Goal: Information Seeking & Learning: Learn about a topic

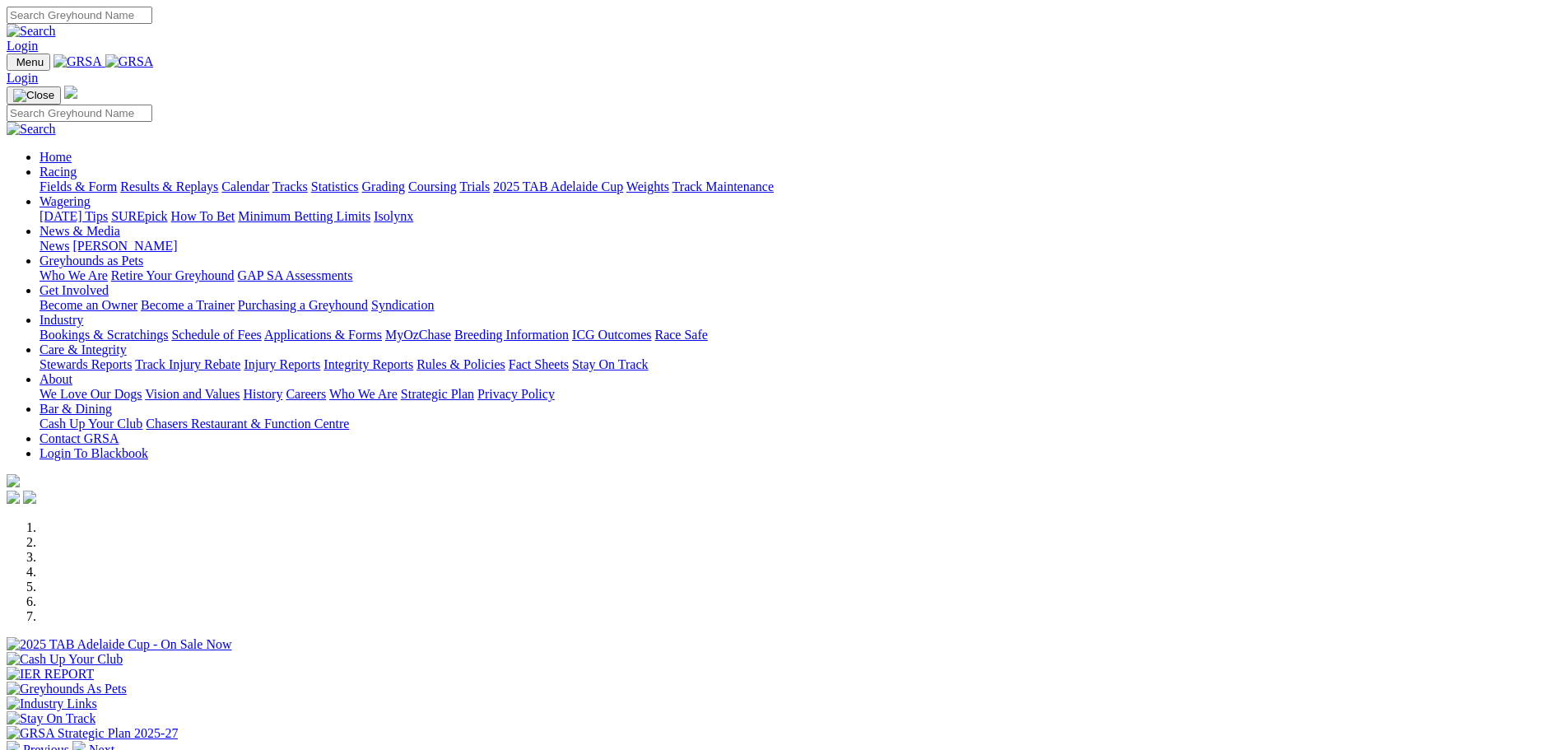
scroll to position [412, 0]
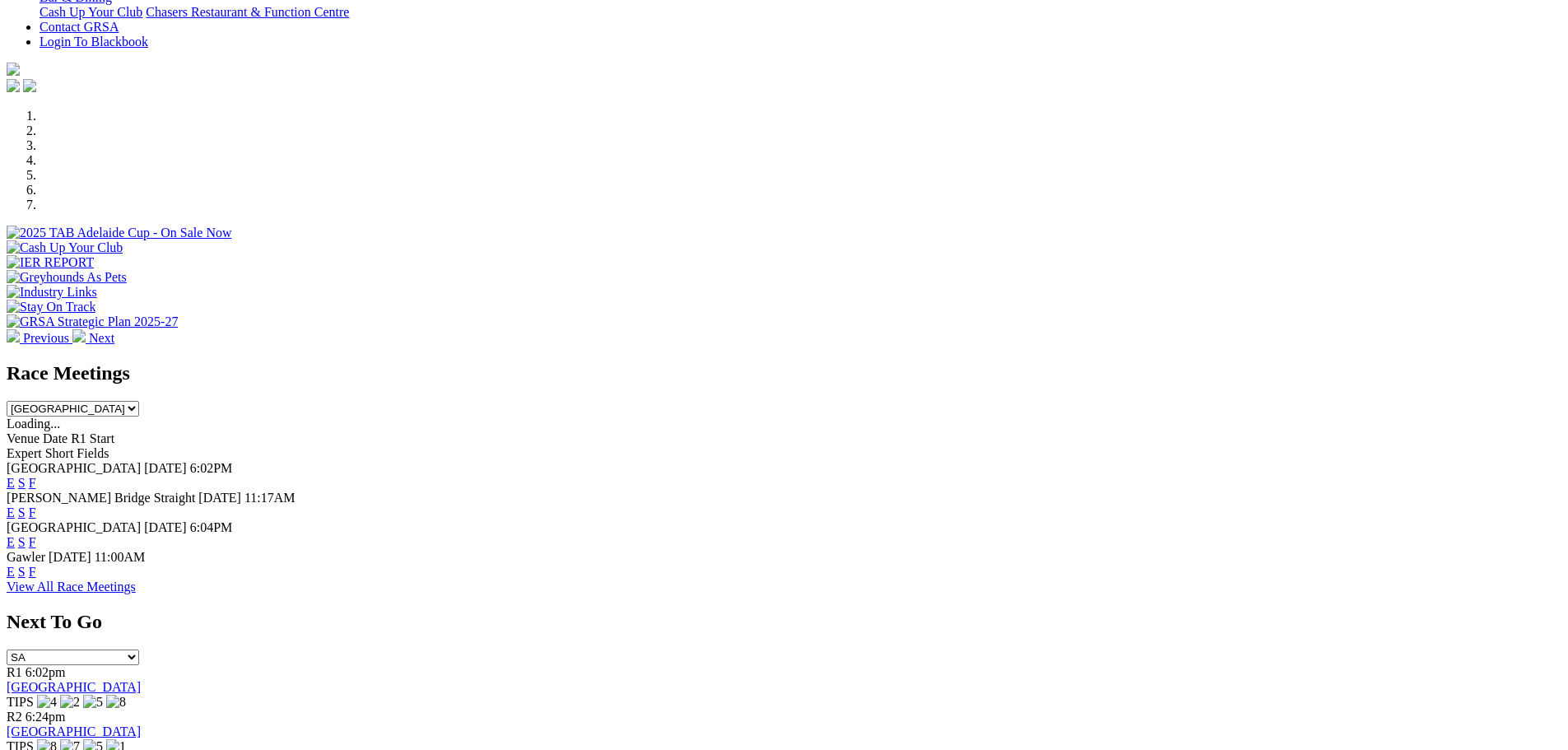
click at [37, 505] on link "F" at bounding box center [32, 512] width 7 height 14
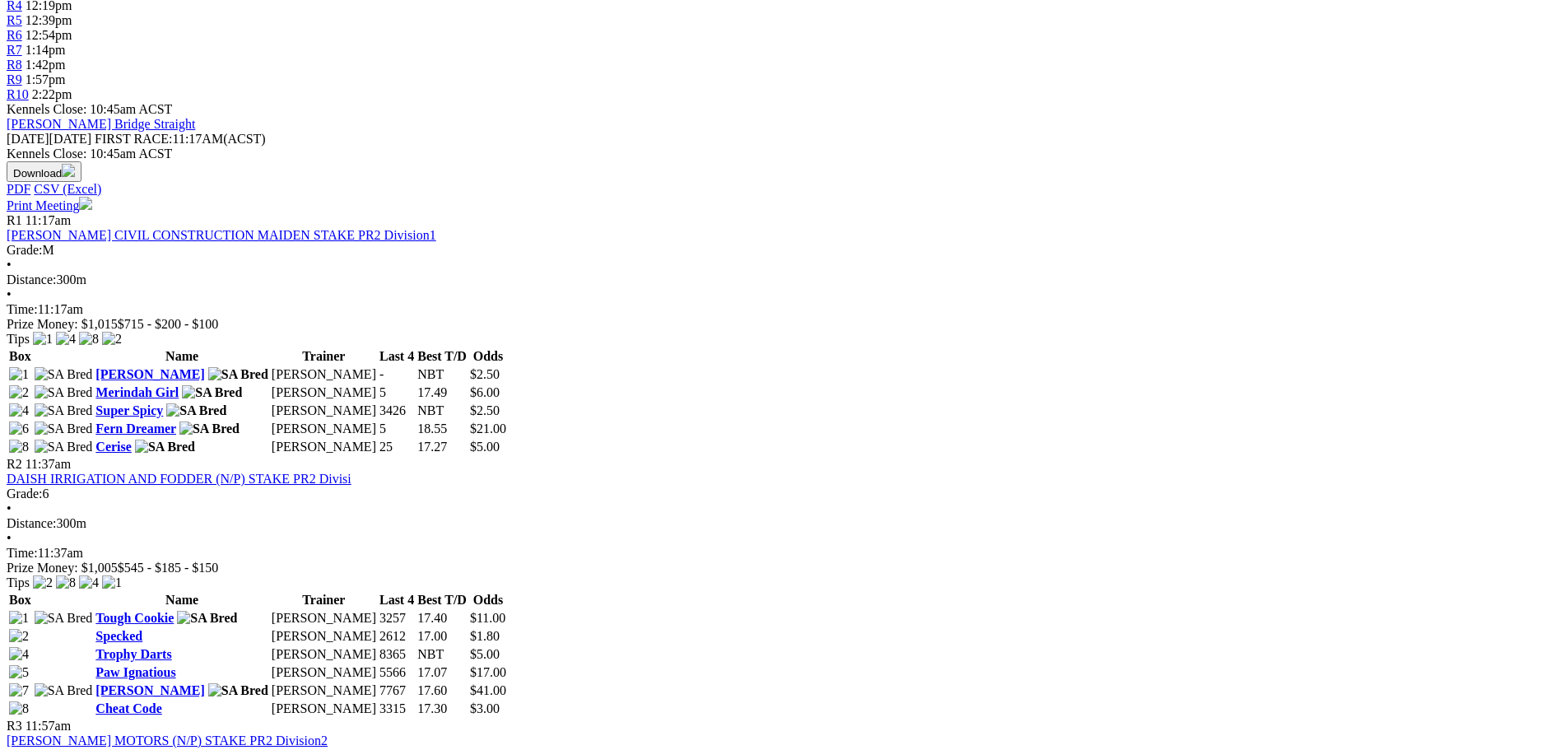
scroll to position [659, 0]
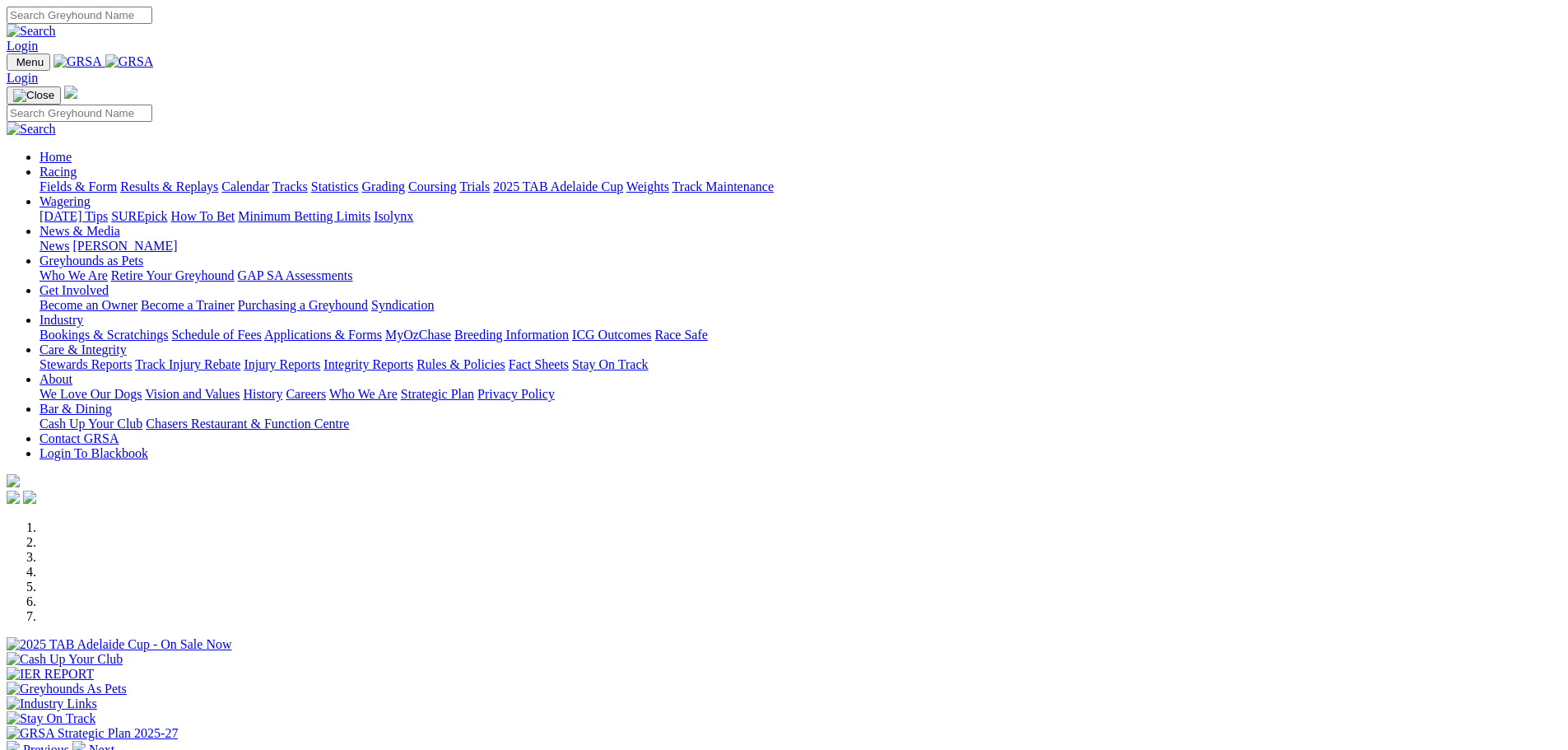
scroll to position [412, 0]
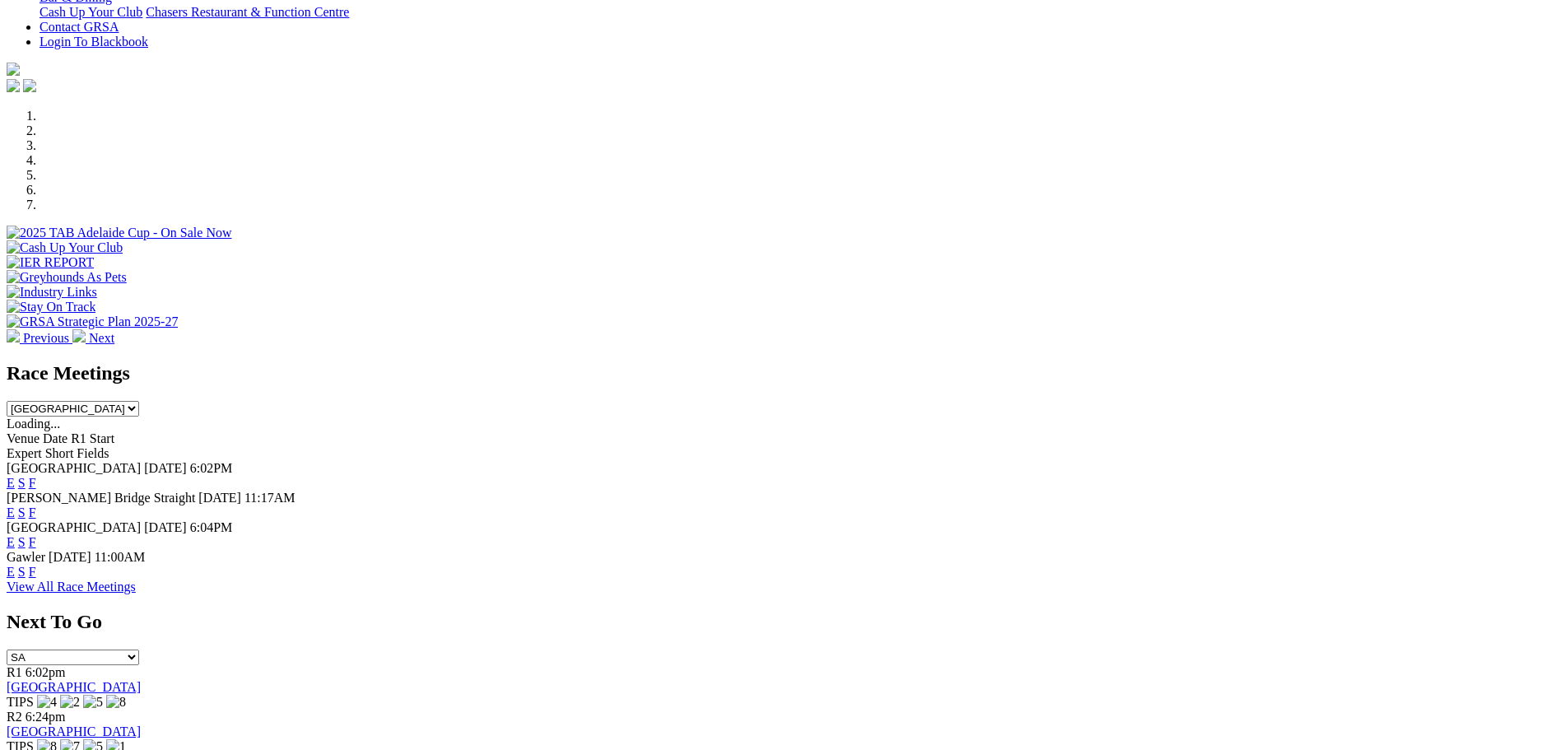
click at [37, 505] on link "F" at bounding box center [32, 512] width 7 height 14
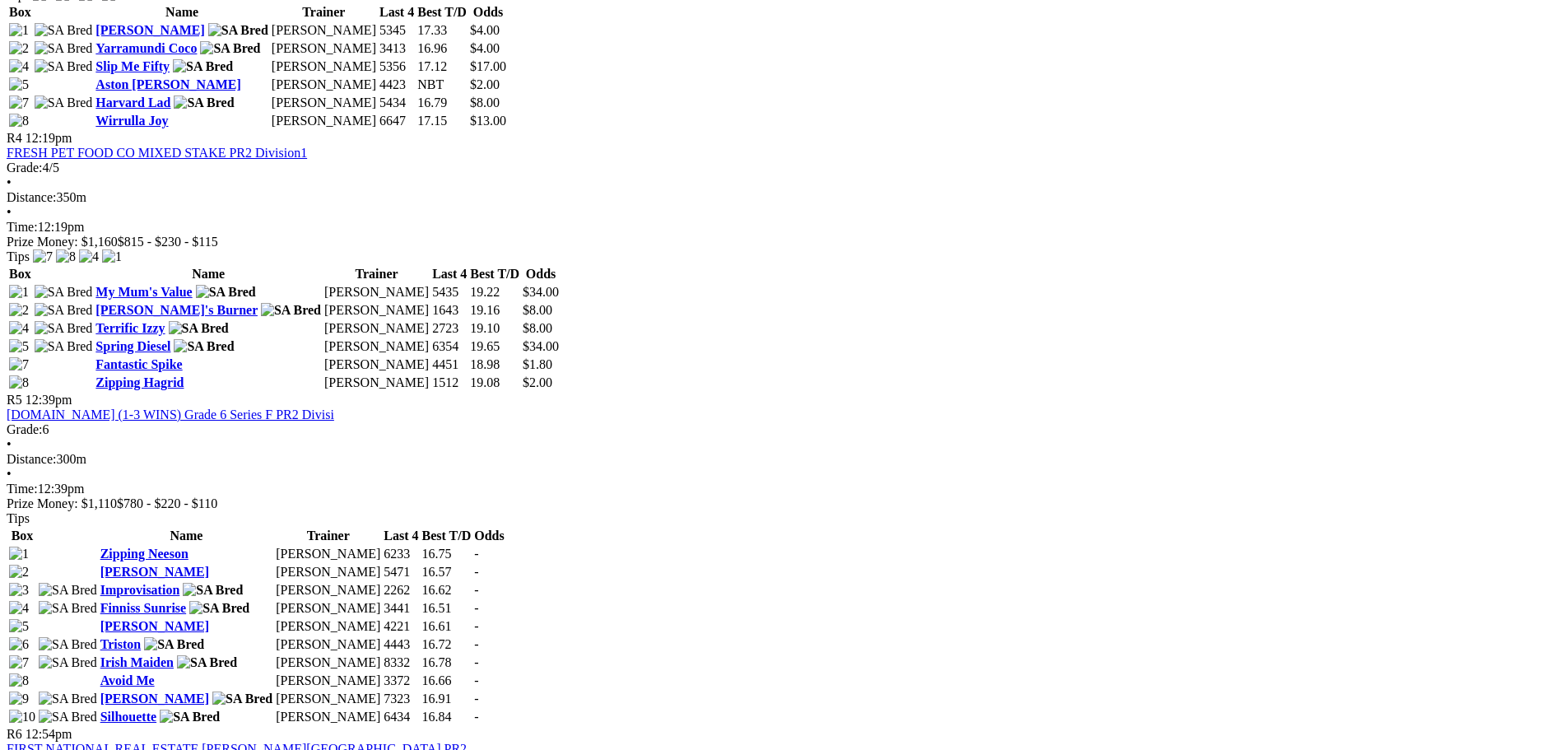
scroll to position [1646, 0]
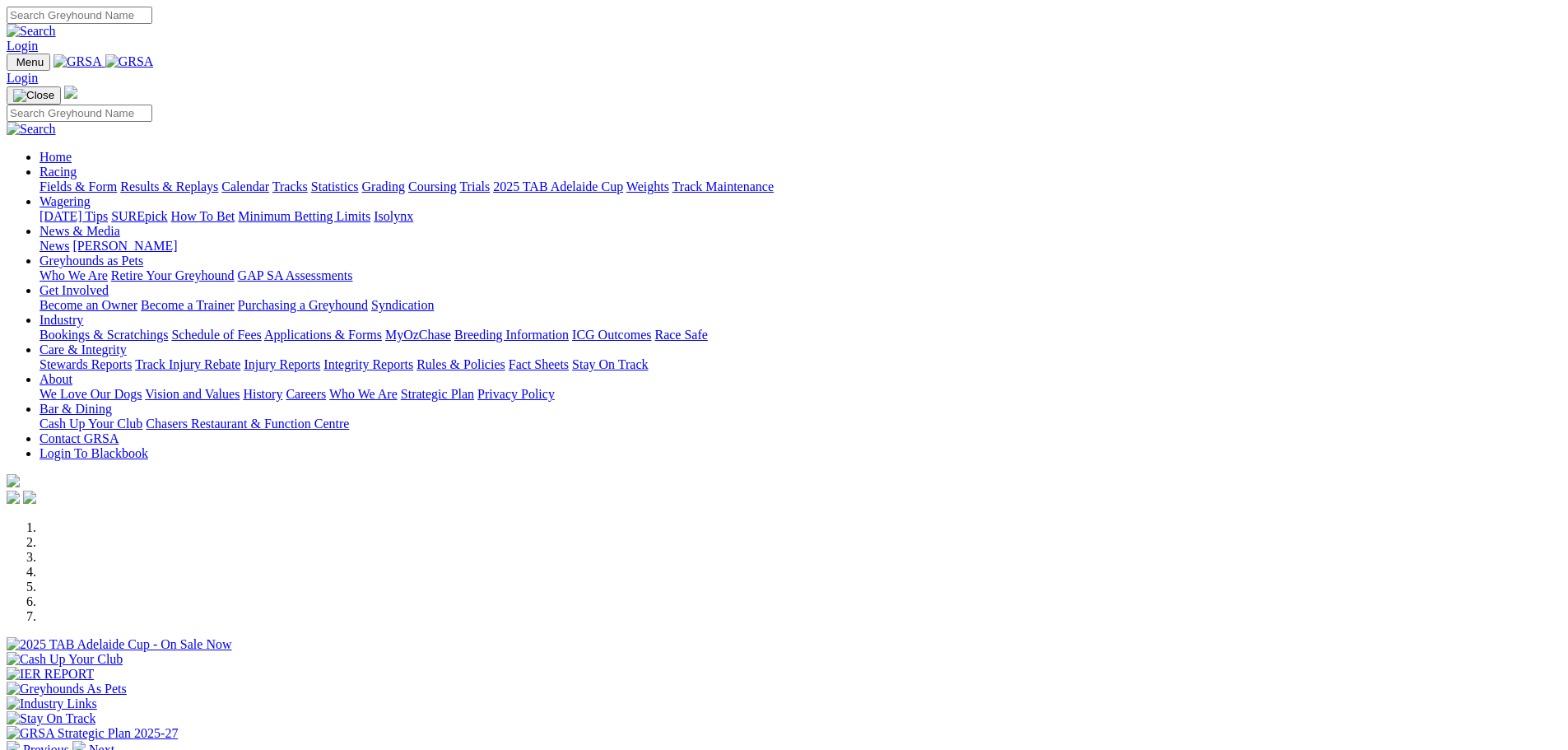
scroll to position [412, 0]
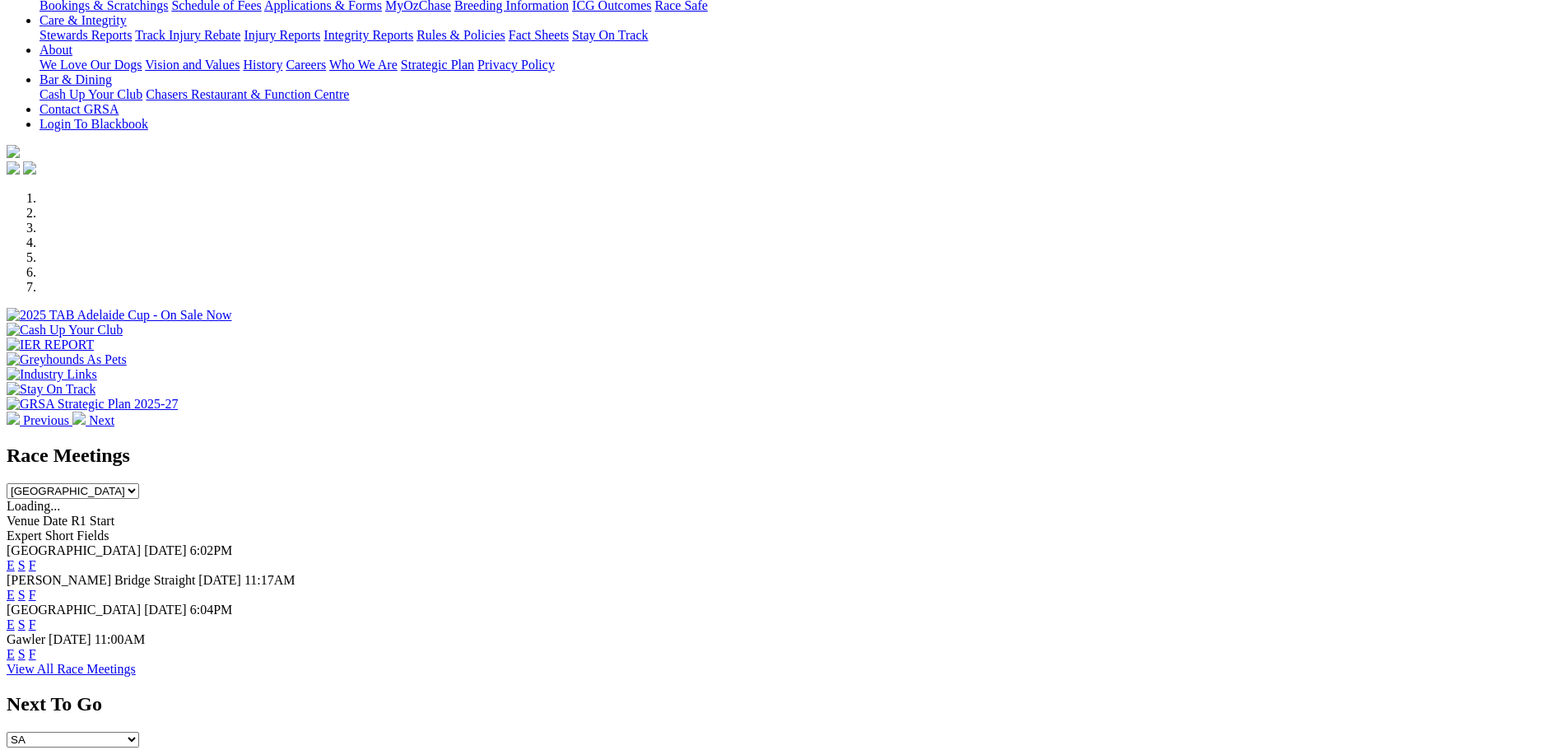
click at [37, 617] on link "F" at bounding box center [32, 624] width 7 height 14
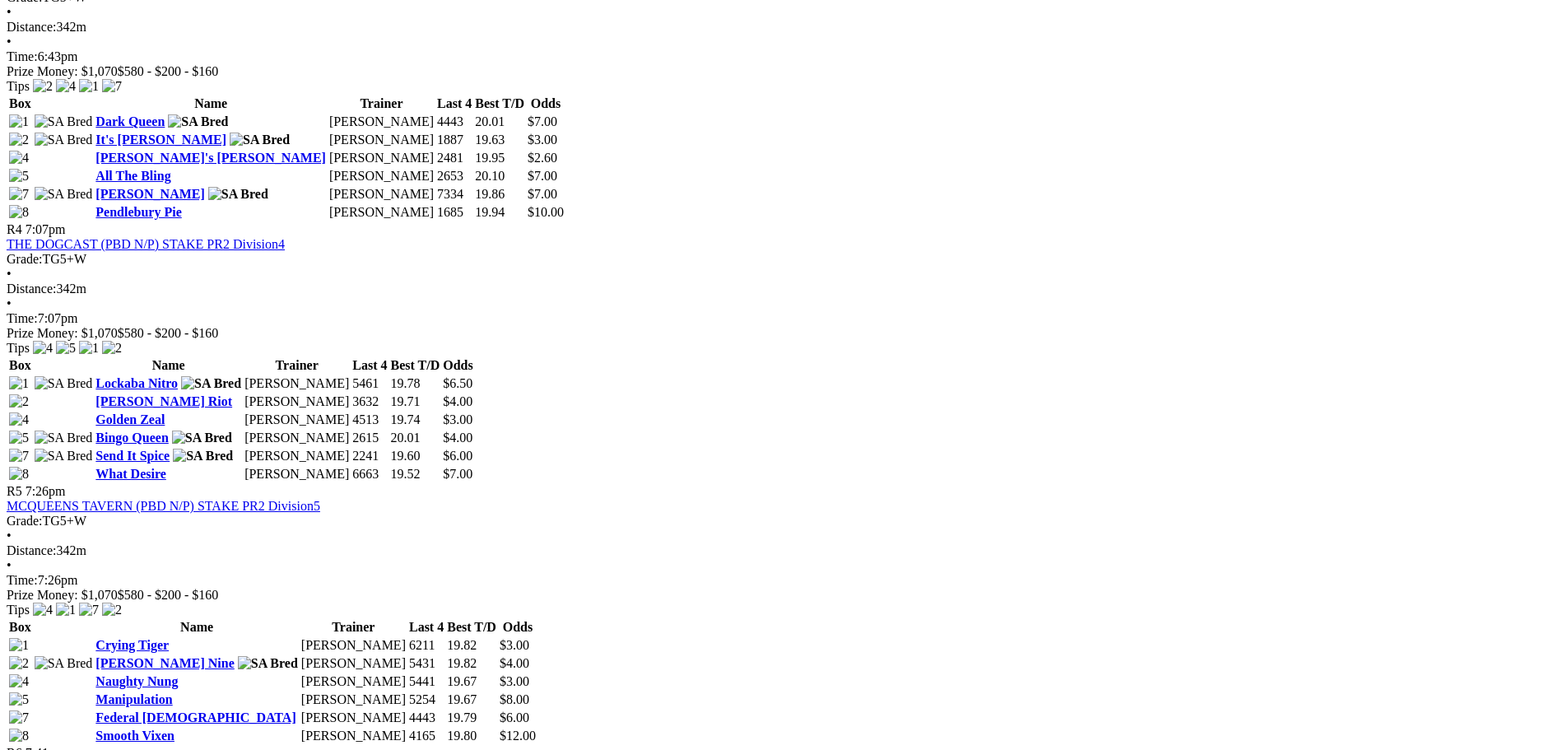
scroll to position [1481, 0]
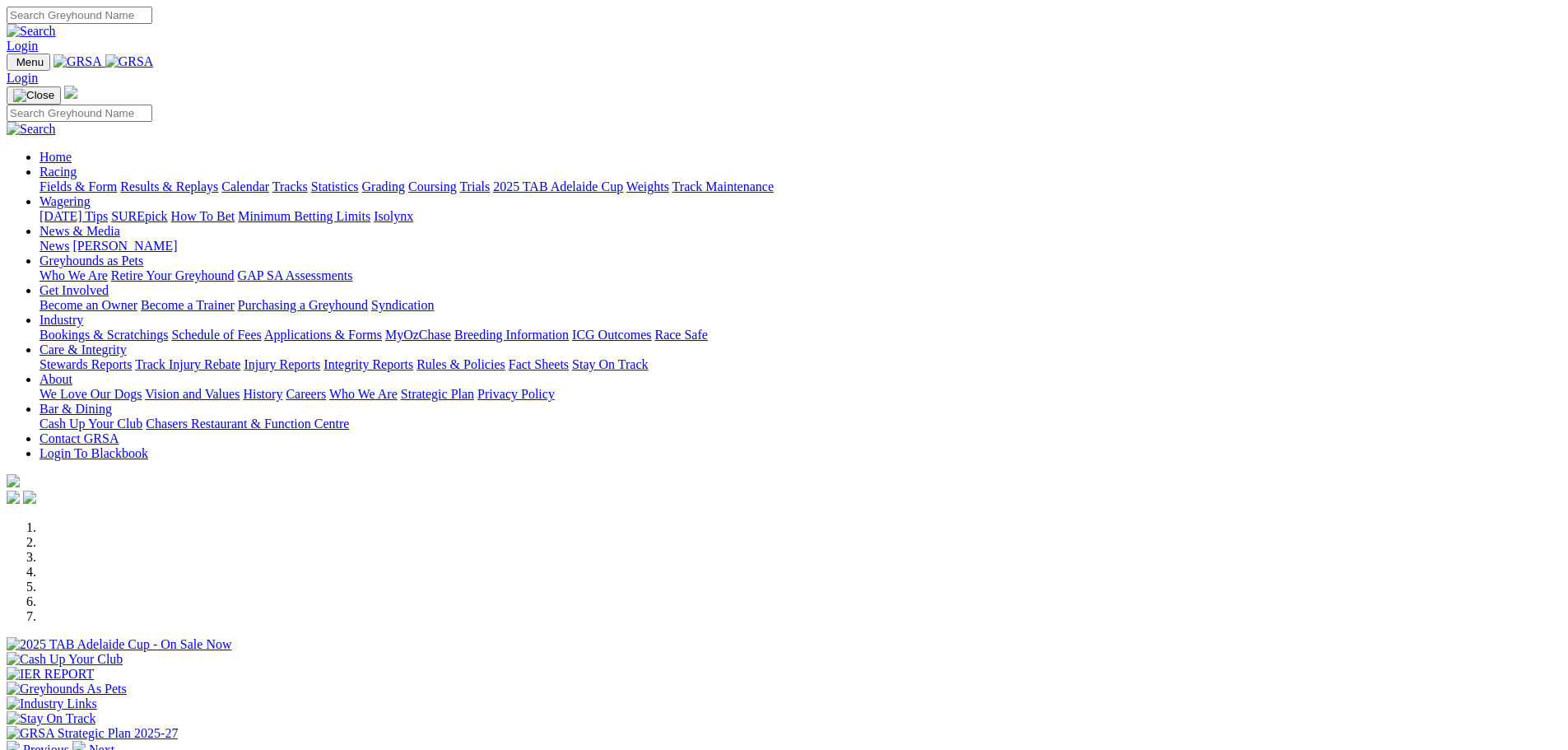
scroll to position [329, 0]
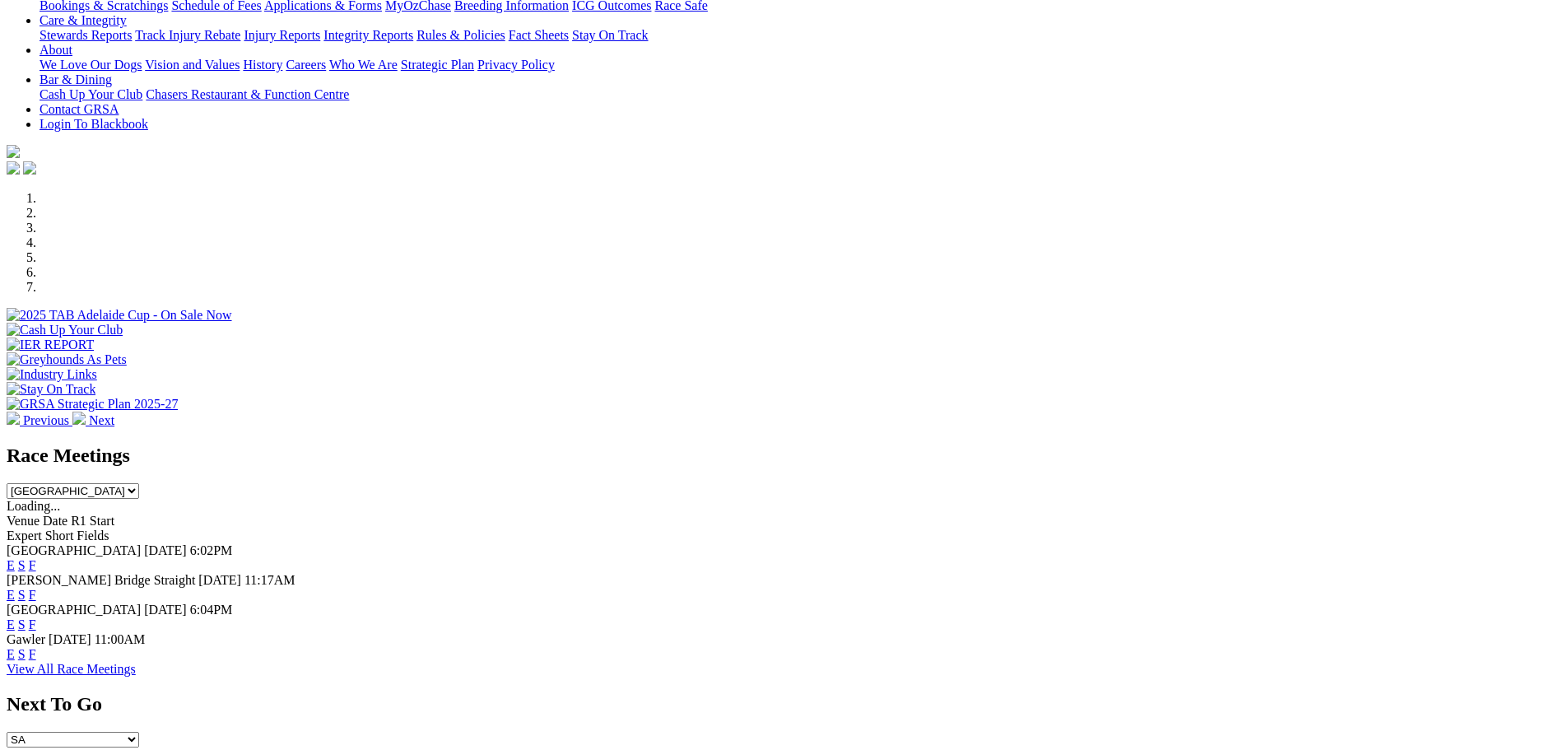
click at [37, 587] on link "F" at bounding box center [32, 594] width 7 height 14
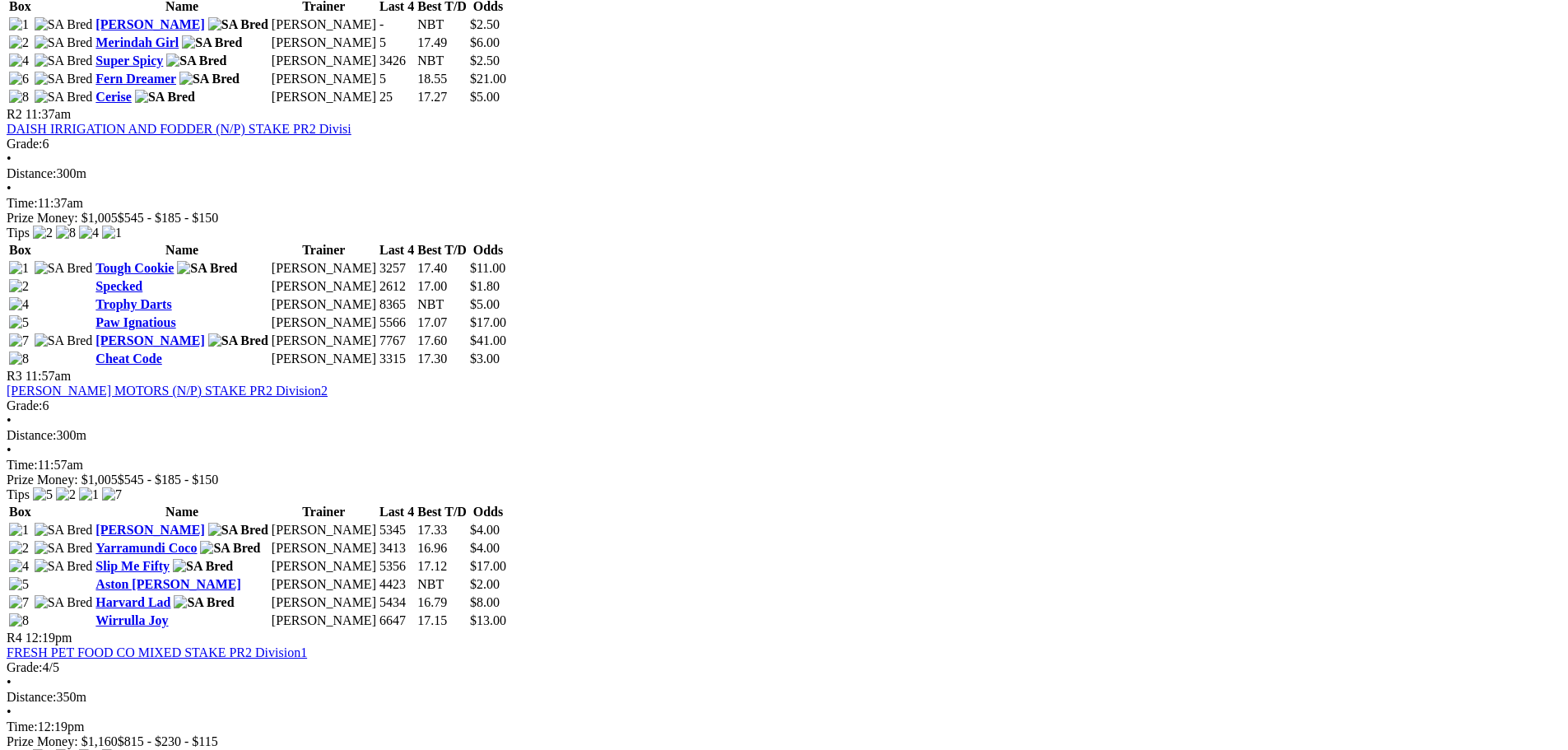
scroll to position [905, 0]
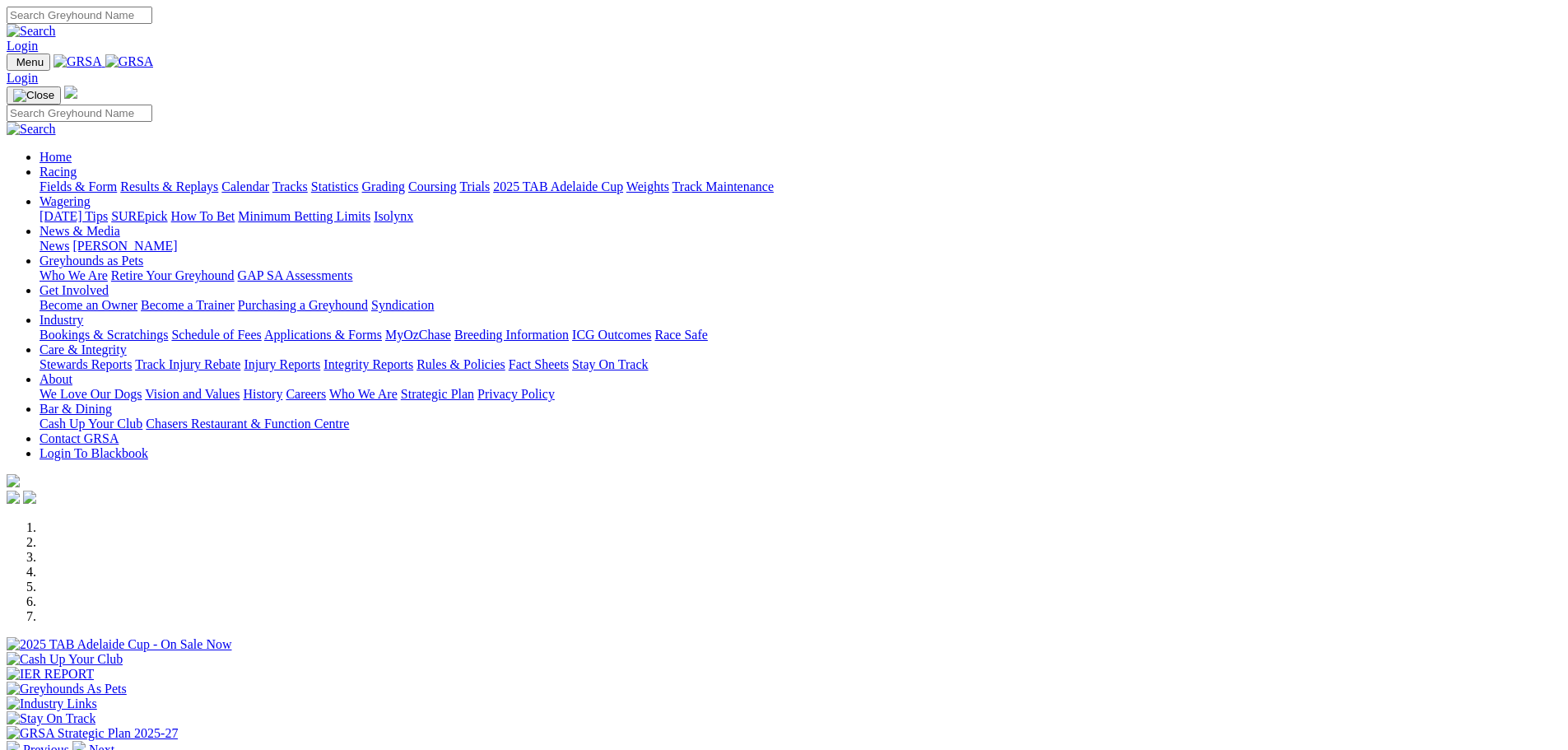
scroll to position [329, 0]
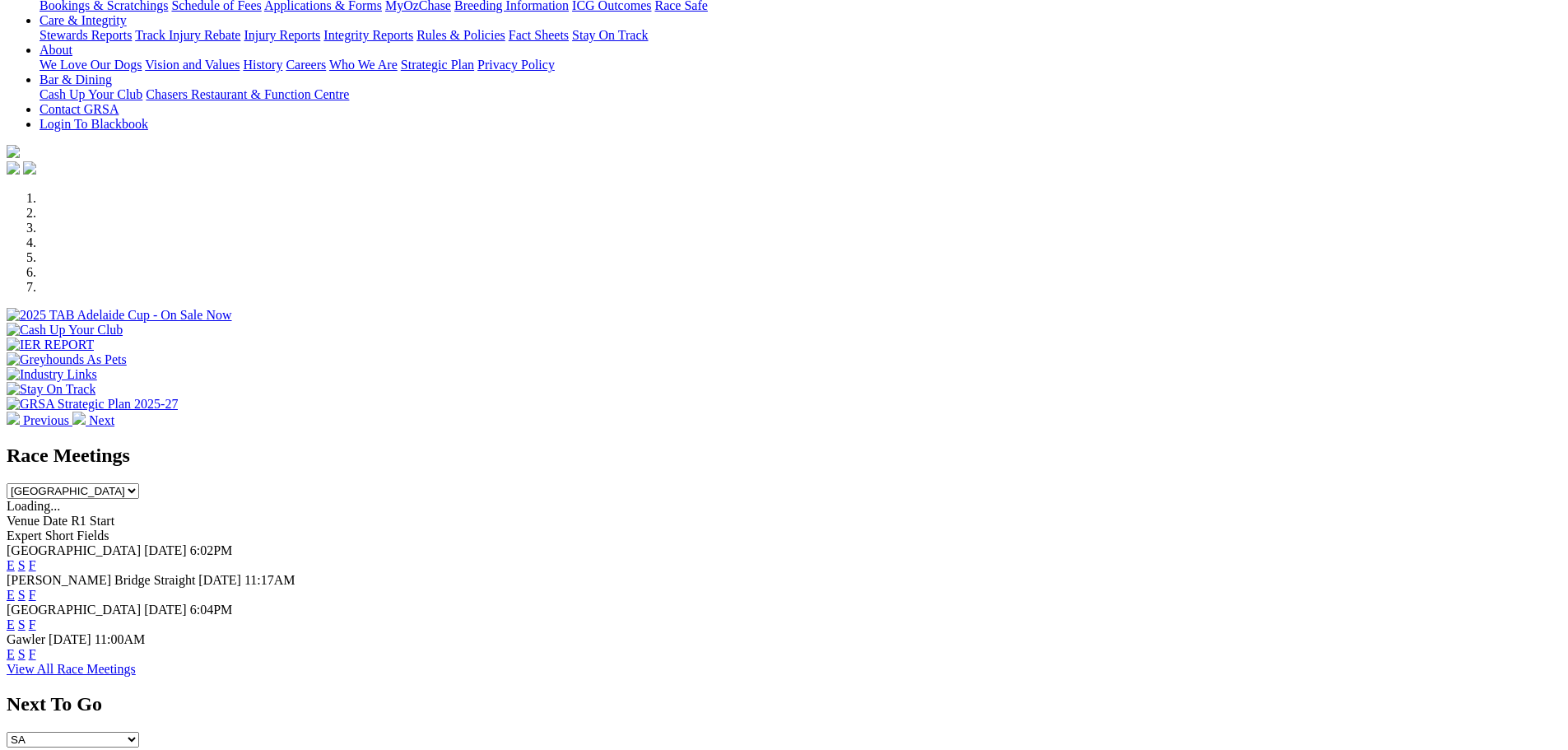
click at [865, 251] on li at bounding box center [801, 258] width 1522 height 15
click at [923, 265] on li at bounding box center [801, 272] width 1522 height 15
click at [1029, 280] on li at bounding box center [801, 287] width 1522 height 15
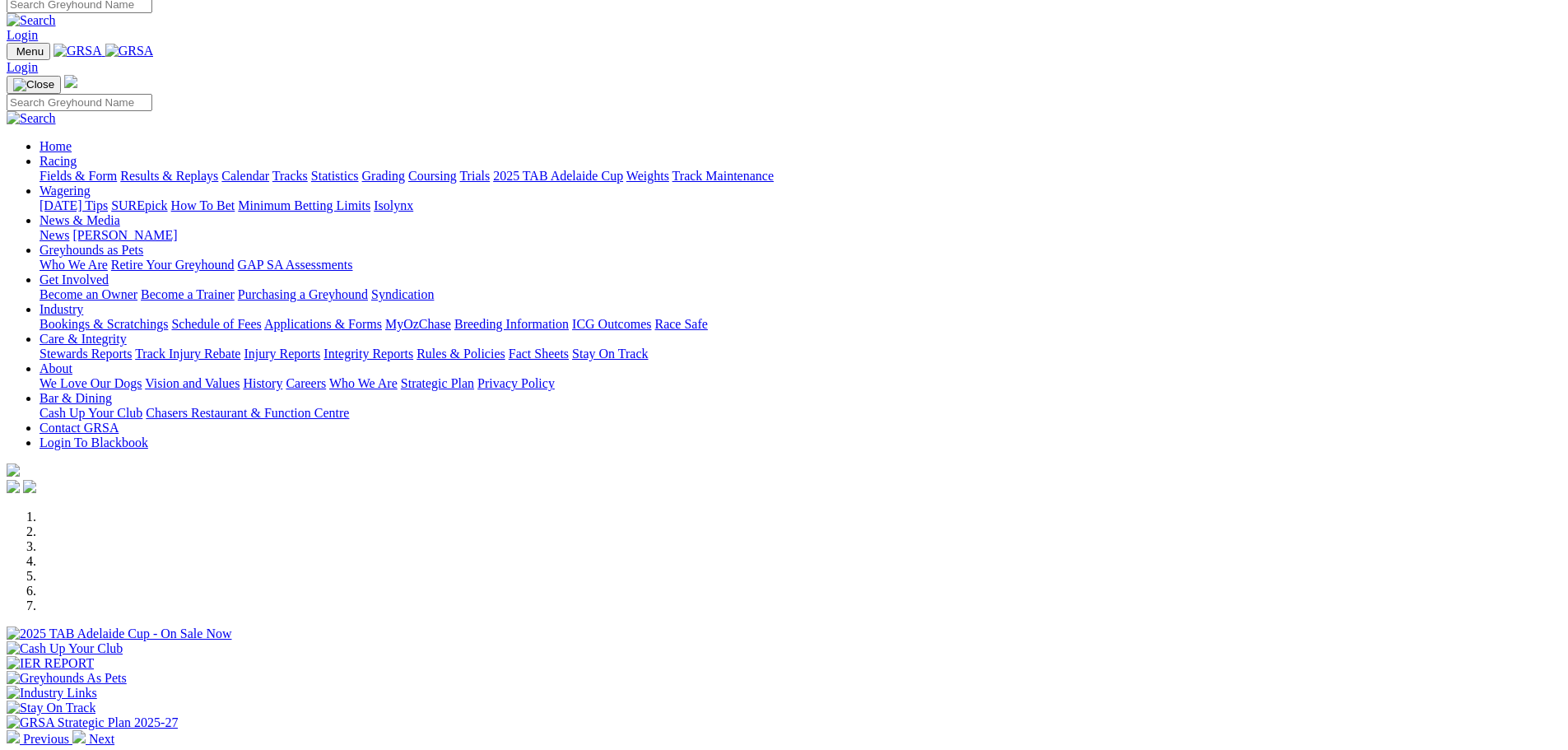
scroll to position [0, 0]
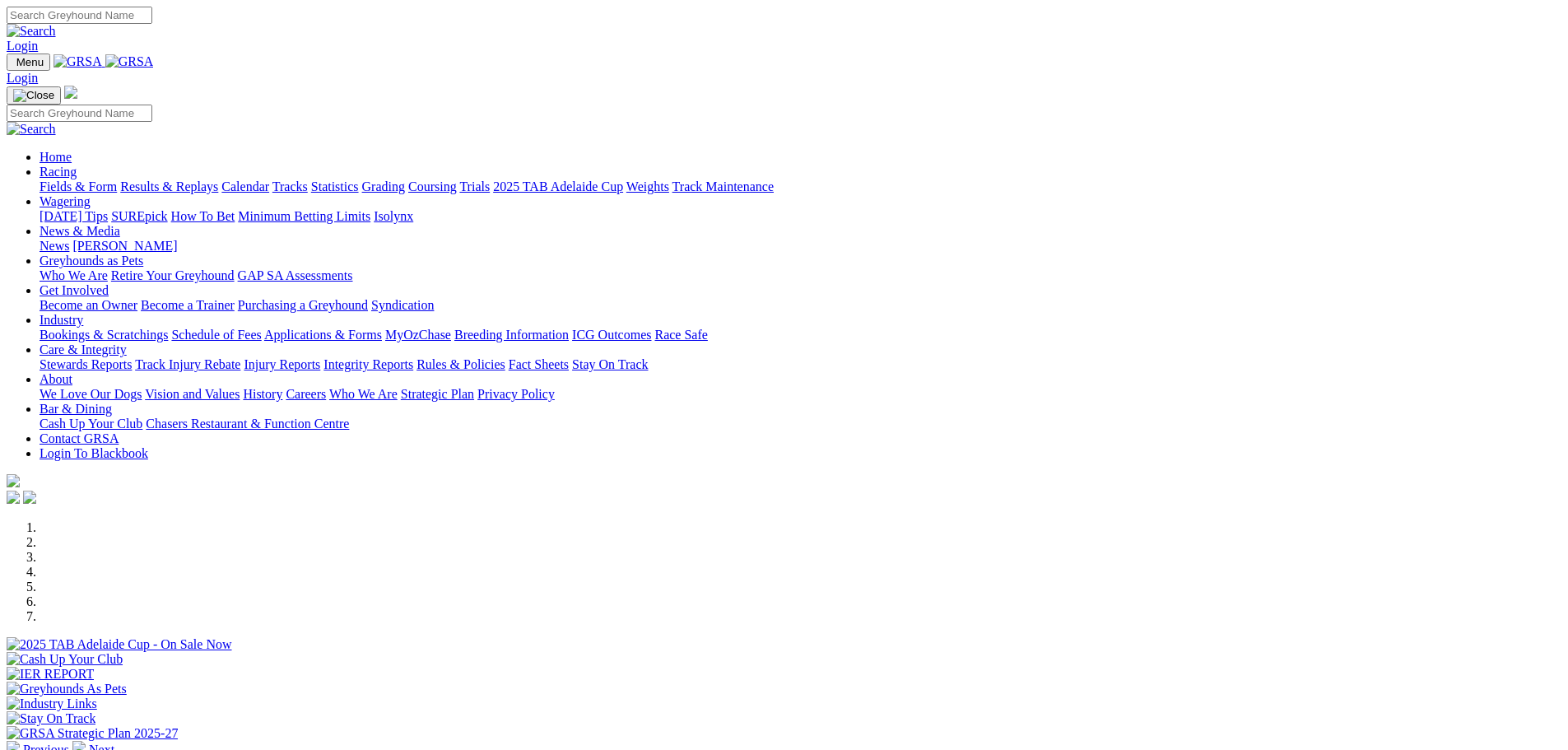
click at [269, 179] on link "Calendar" at bounding box center [246, 186] width 48 height 14
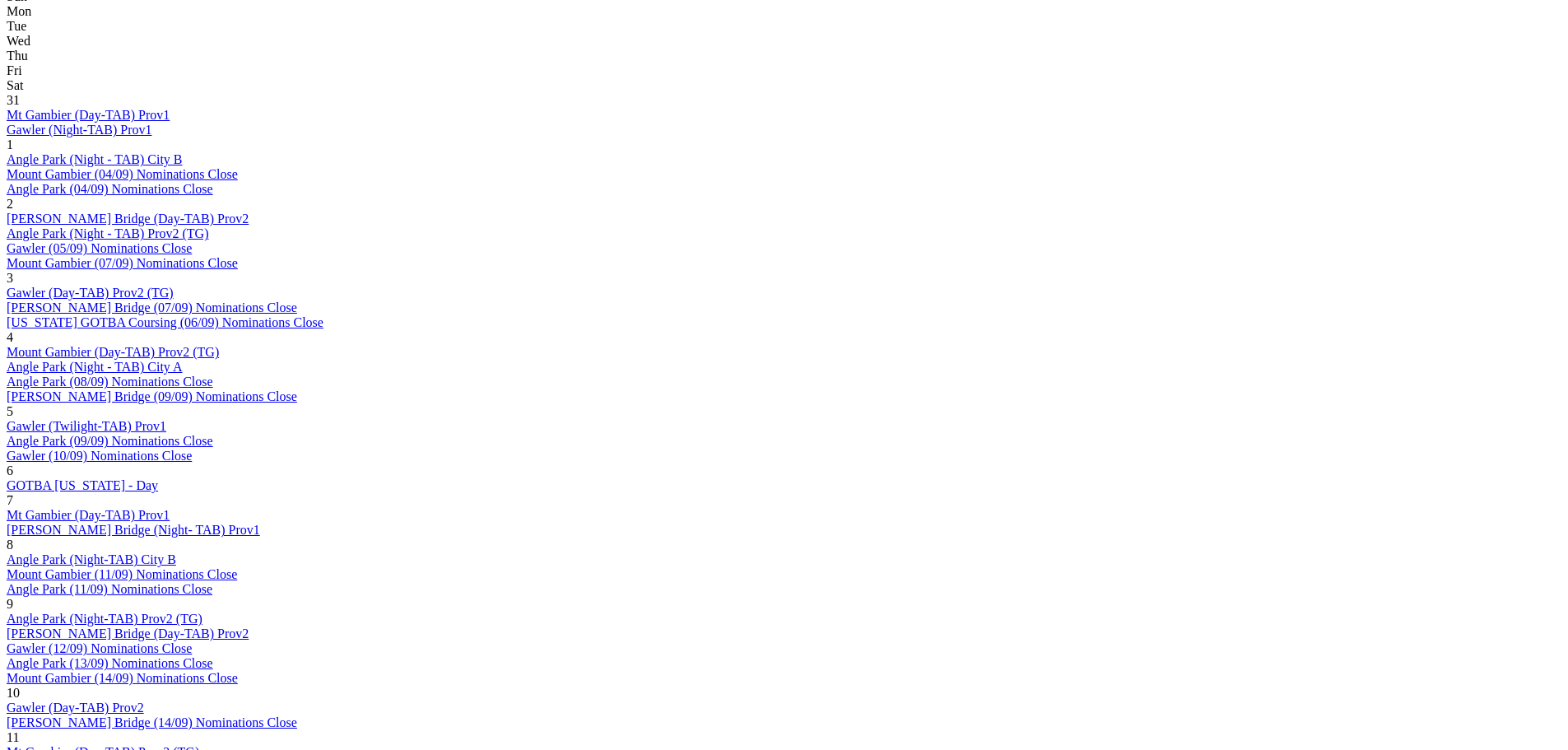
scroll to position [823, 0]
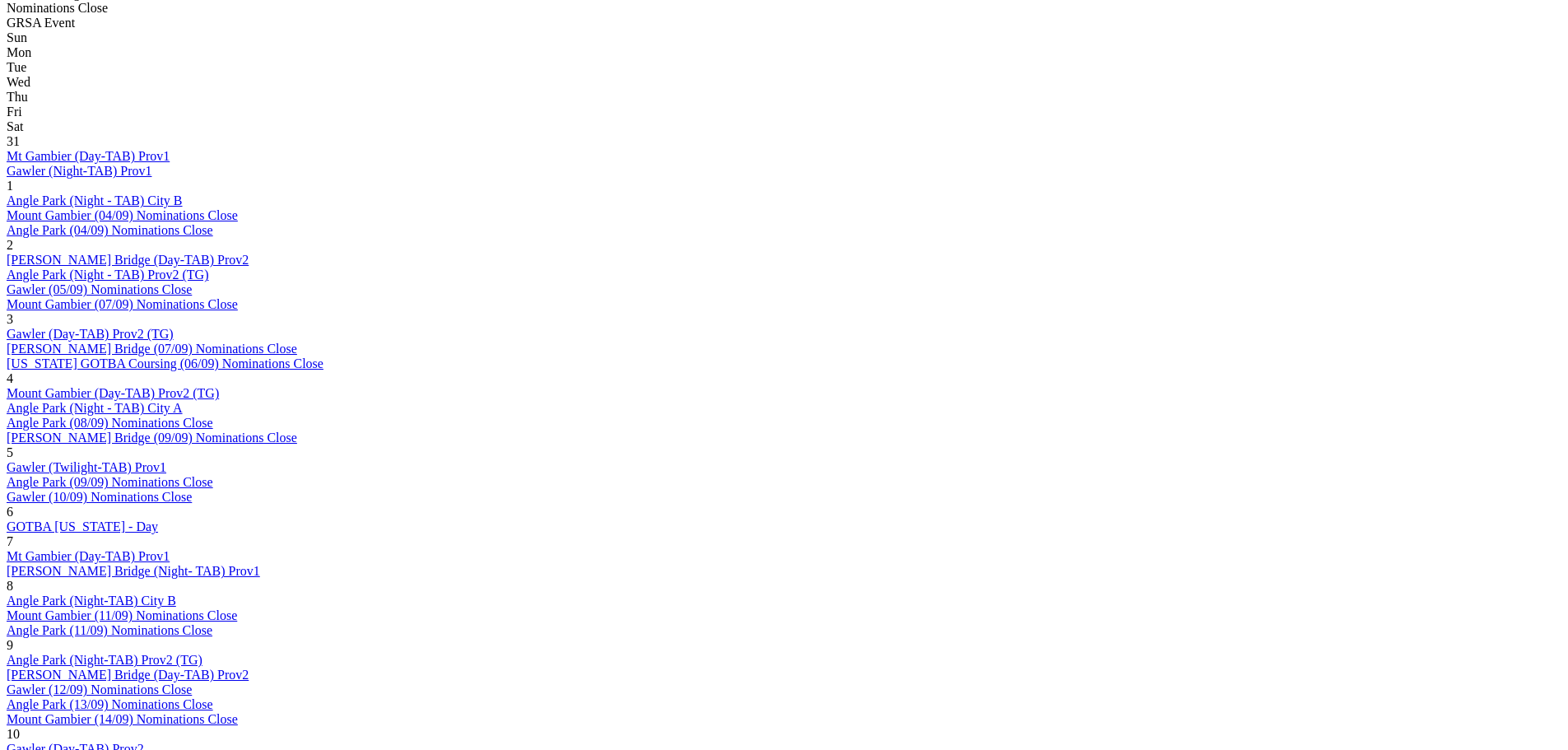
scroll to position [823, 0]
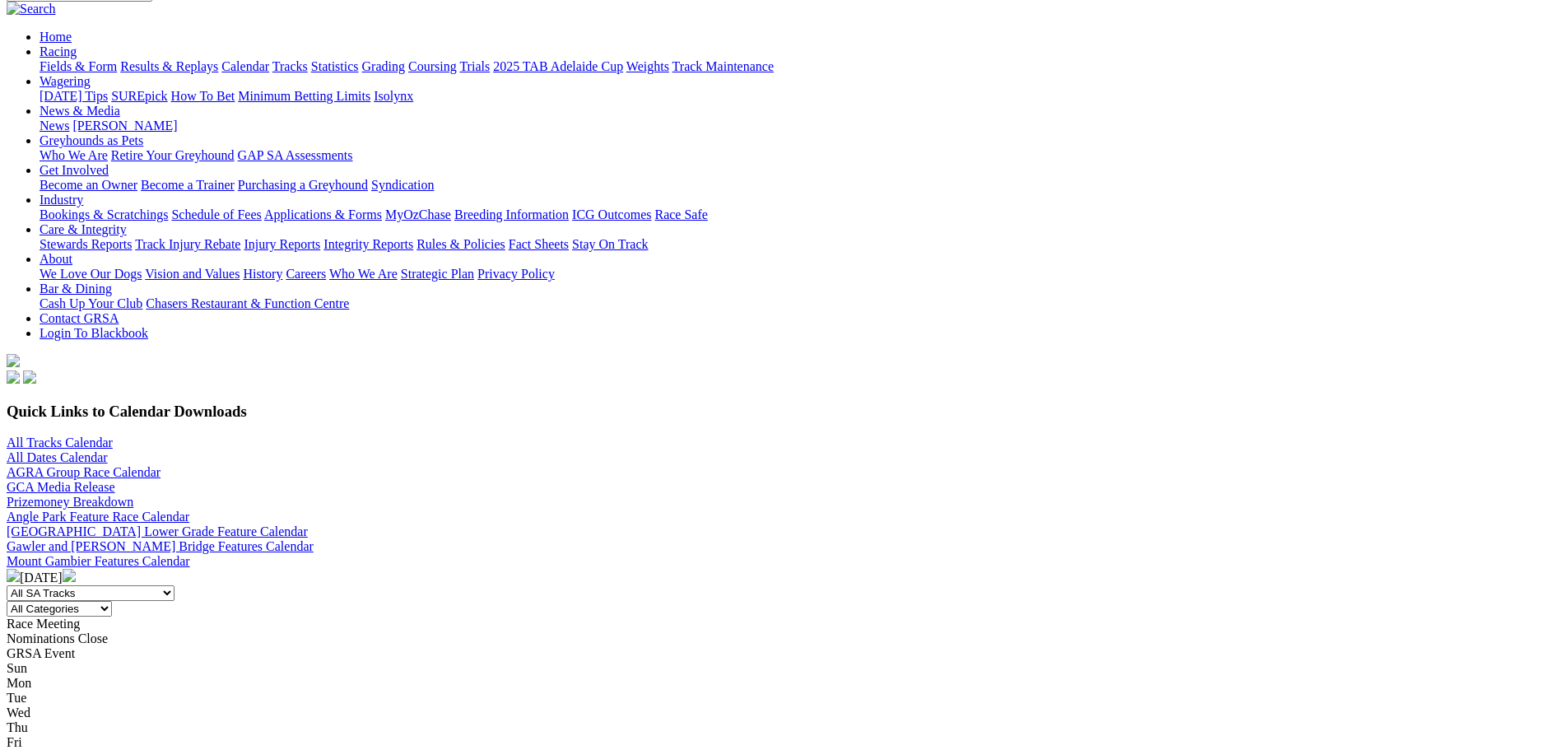
scroll to position [329, 0]
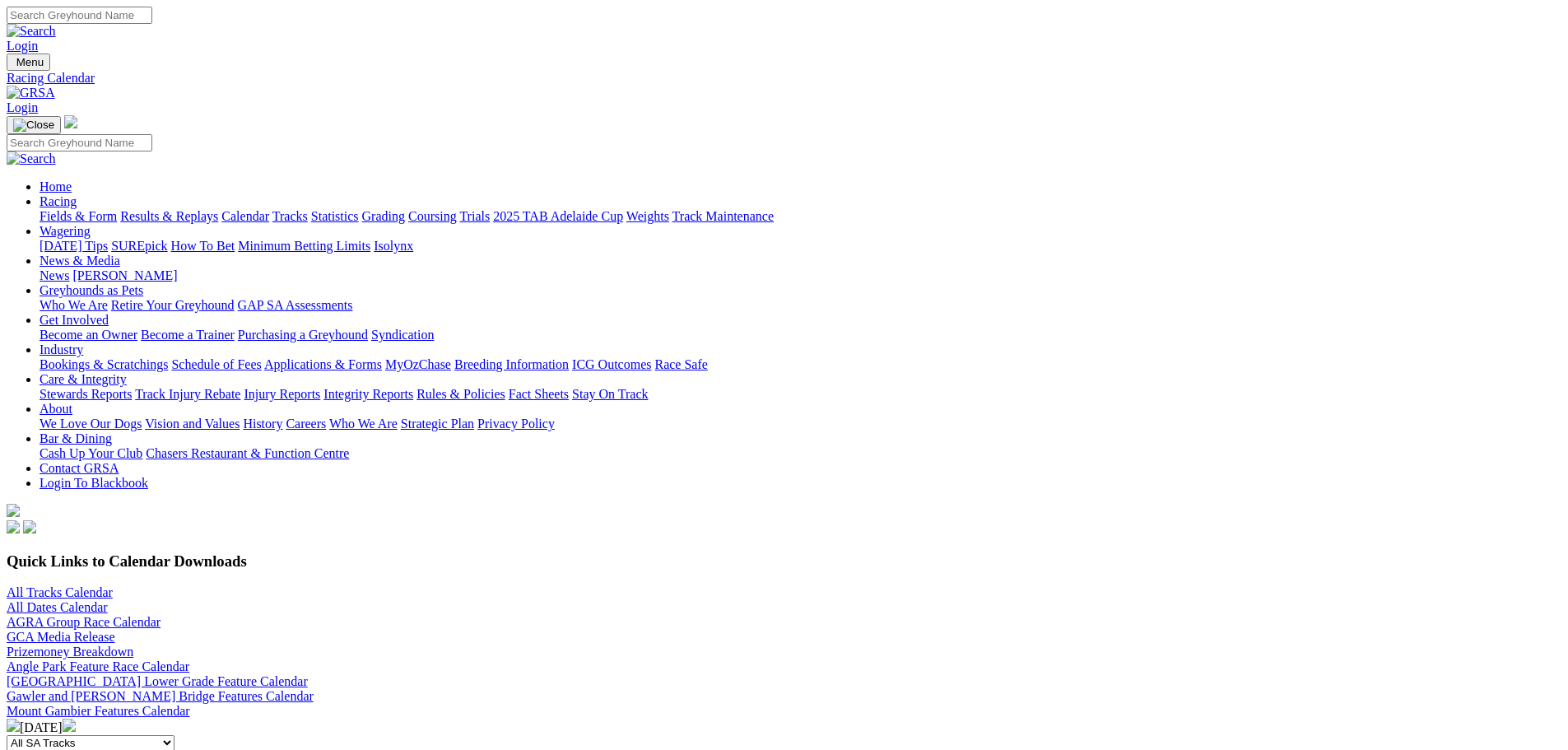
scroll to position [329, 0]
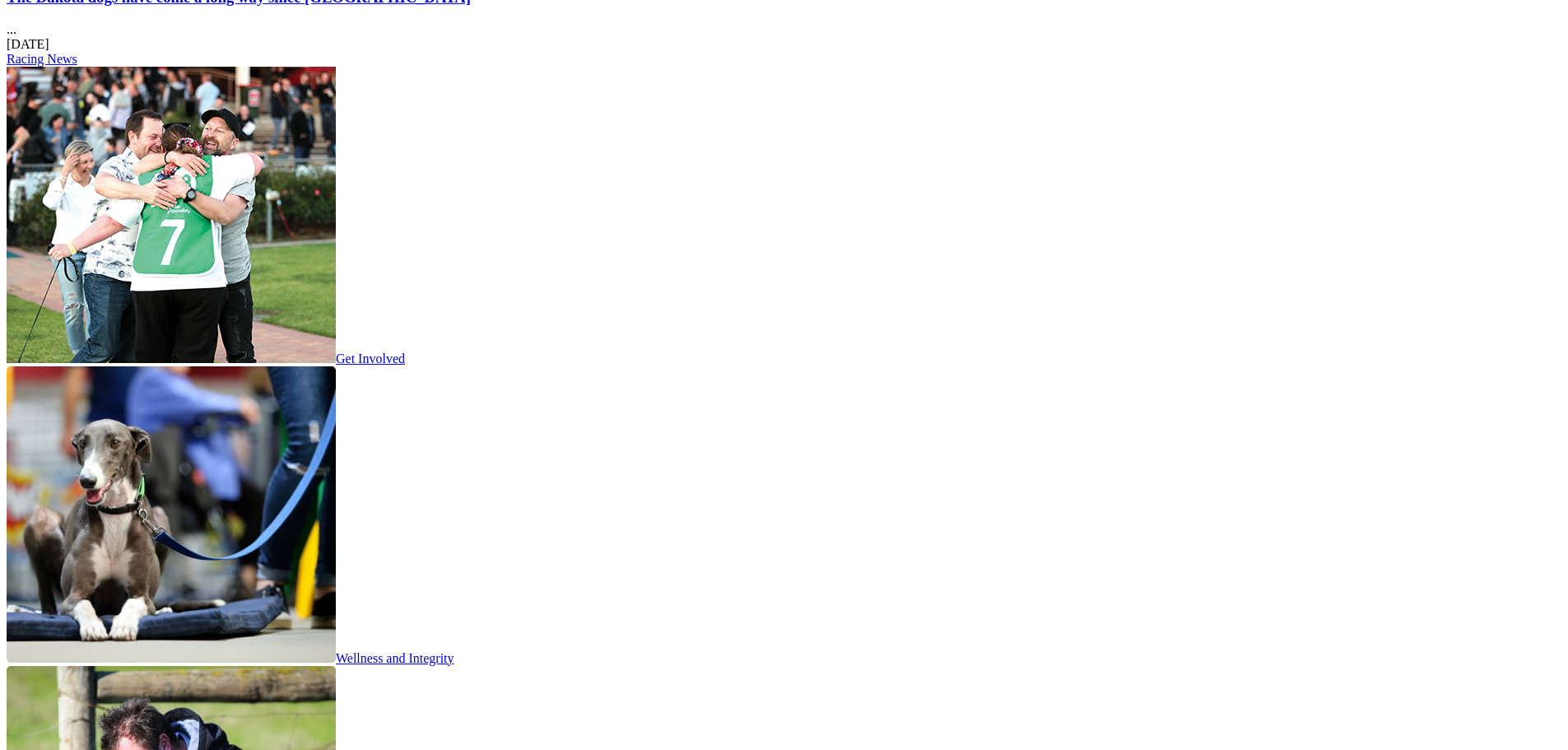
scroll to position [2140, 0]
